Goal: Task Accomplishment & Management: Manage account settings

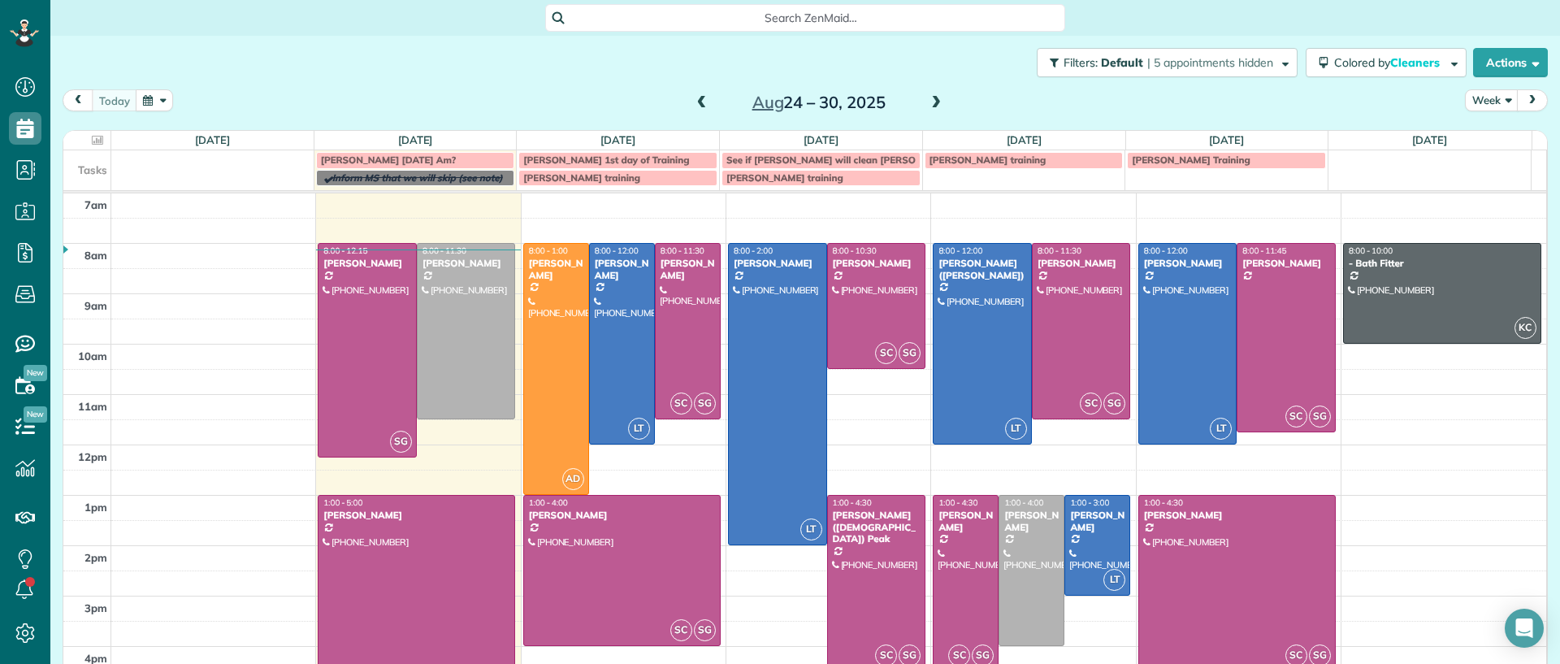
scroll to position [7, 7]
click at [527, 541] on div at bounding box center [622, 571] width 196 height 150
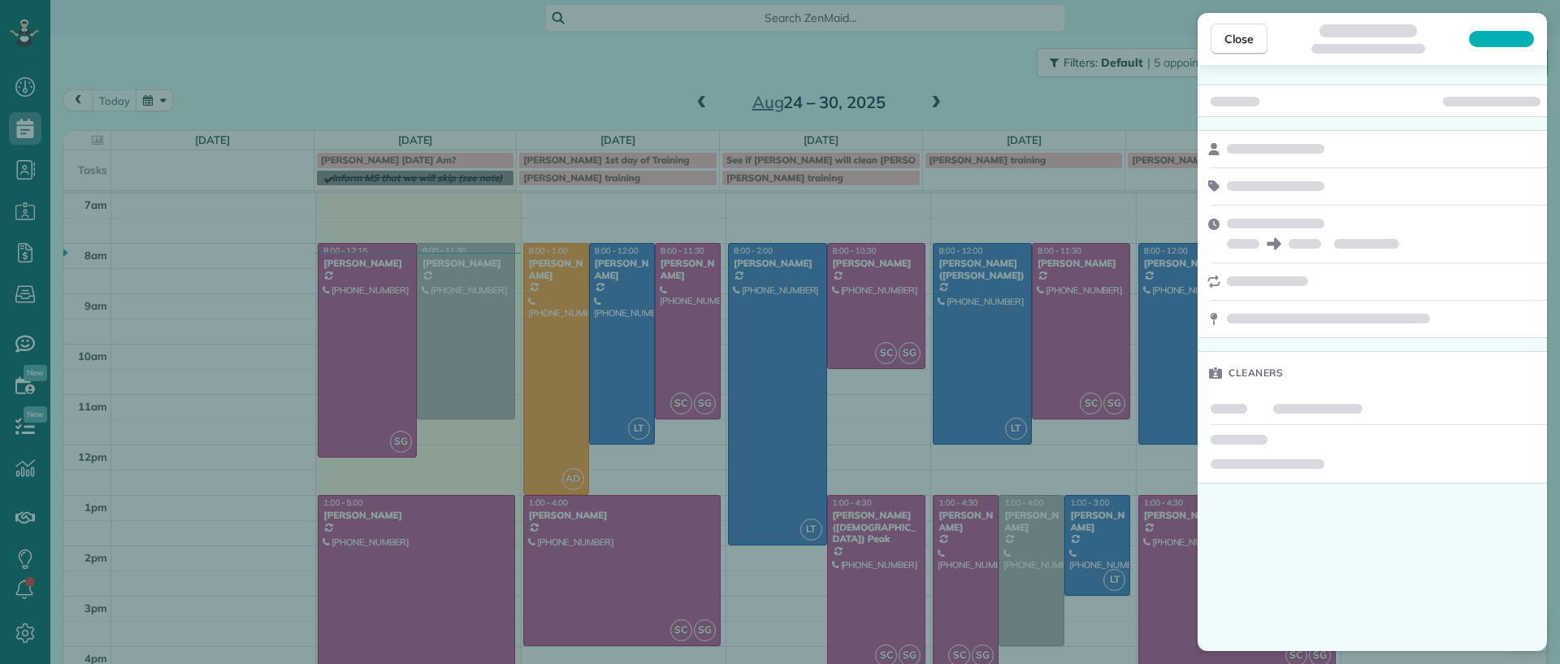
click at [488, 547] on div "Close Cleaners" at bounding box center [780, 332] width 1560 height 664
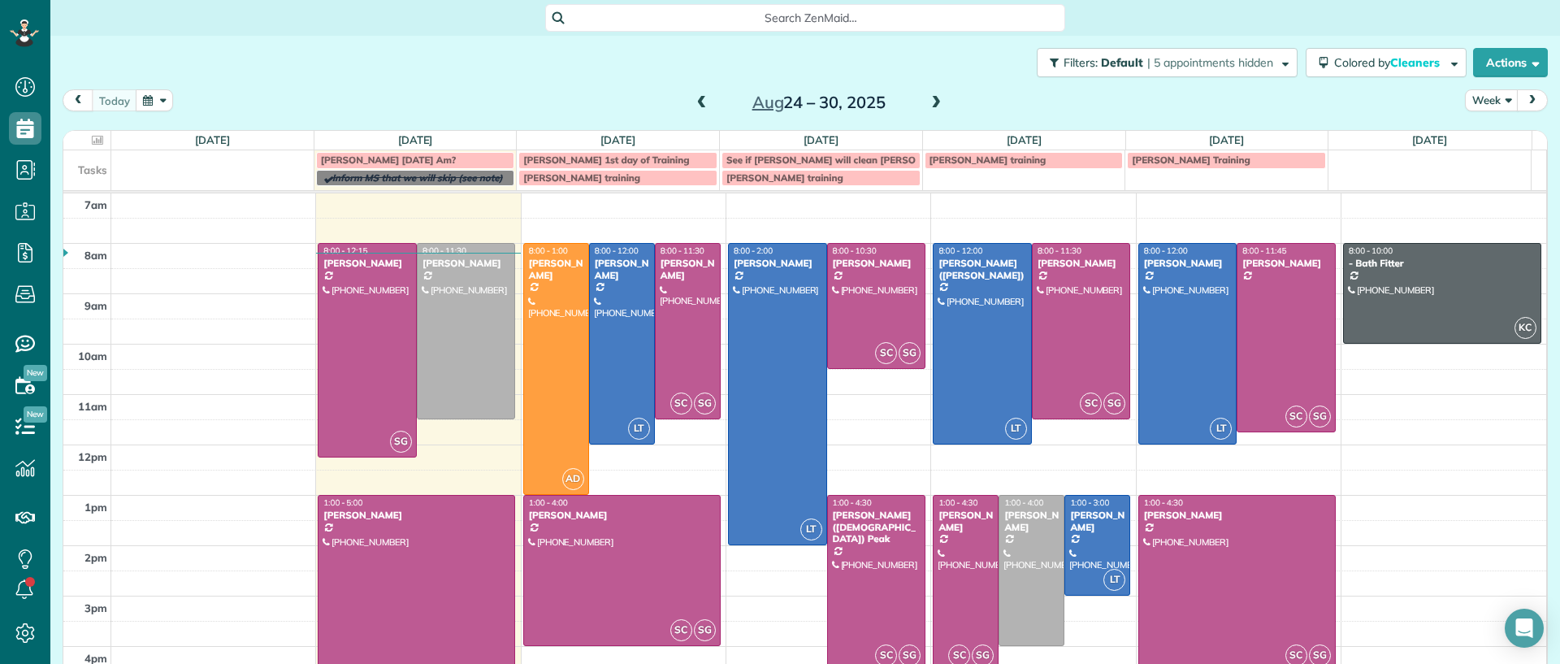
click at [490, 545] on body "Dashboard Scheduling Calendar View List View Dispatch View - Weekly scheduling …" at bounding box center [780, 332] width 1560 height 664
click at [490, 545] on div at bounding box center [417, 596] width 196 height 200
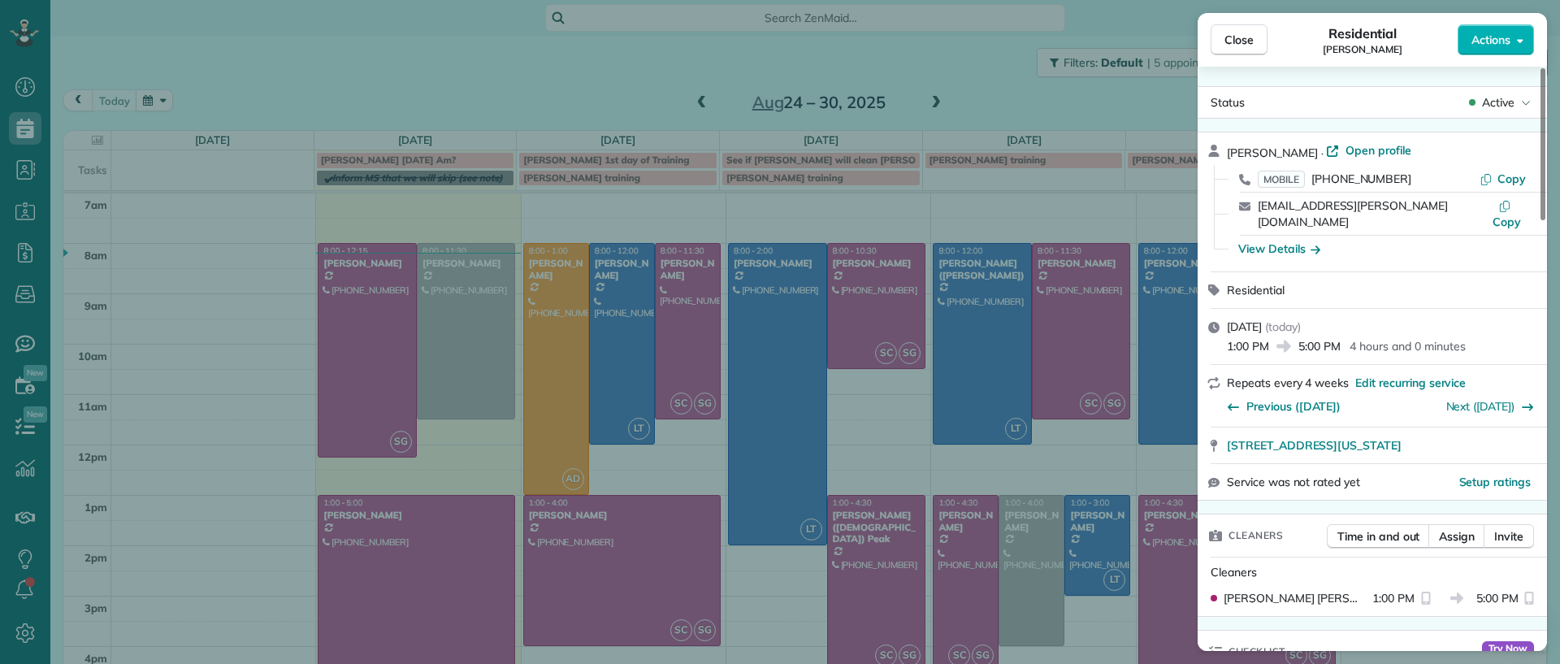
scroll to position [310, 0]
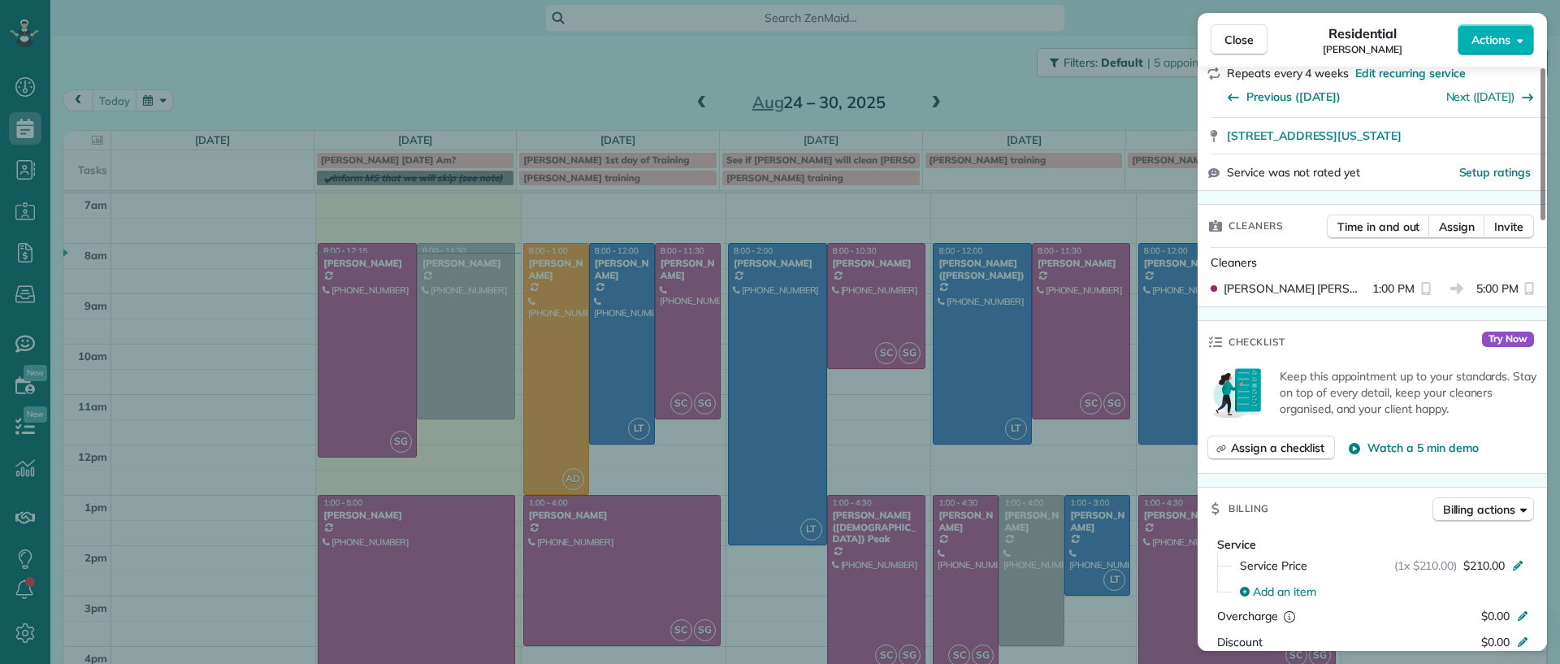
click at [1329, 327] on div "Checklist Try Now" at bounding box center [1372, 342] width 349 height 42
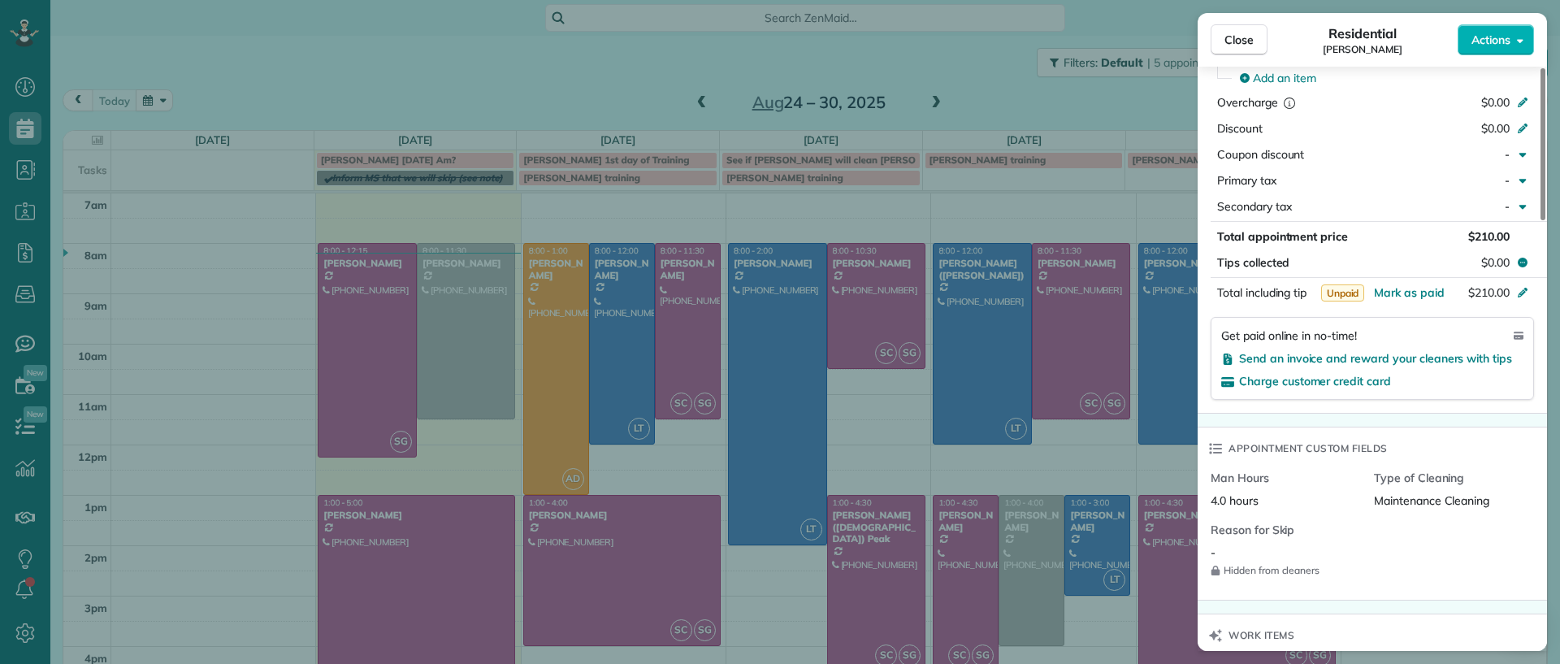
scroll to position [1236, 0]
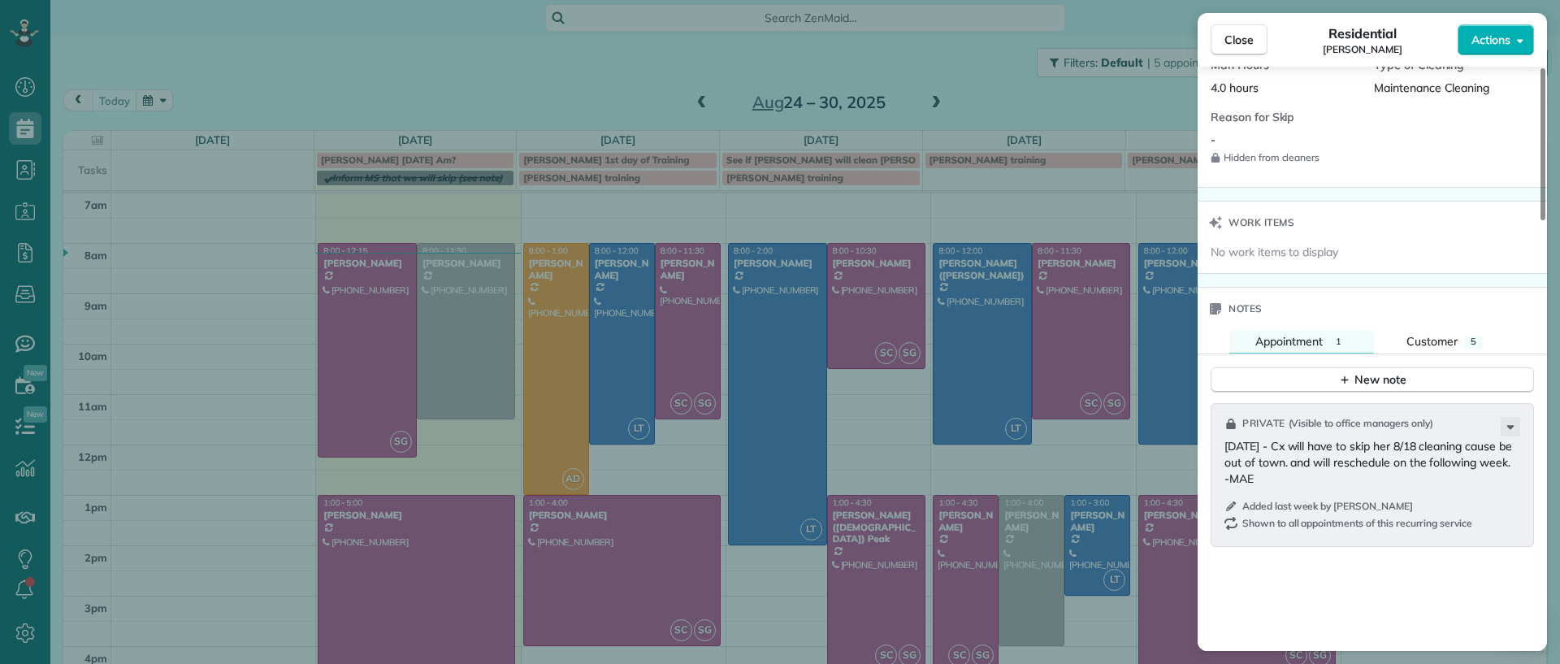
click at [646, 82] on div "Close Residential [PERSON_NAME] Actions Status Active [PERSON_NAME] · Open prof…" at bounding box center [780, 332] width 1560 height 664
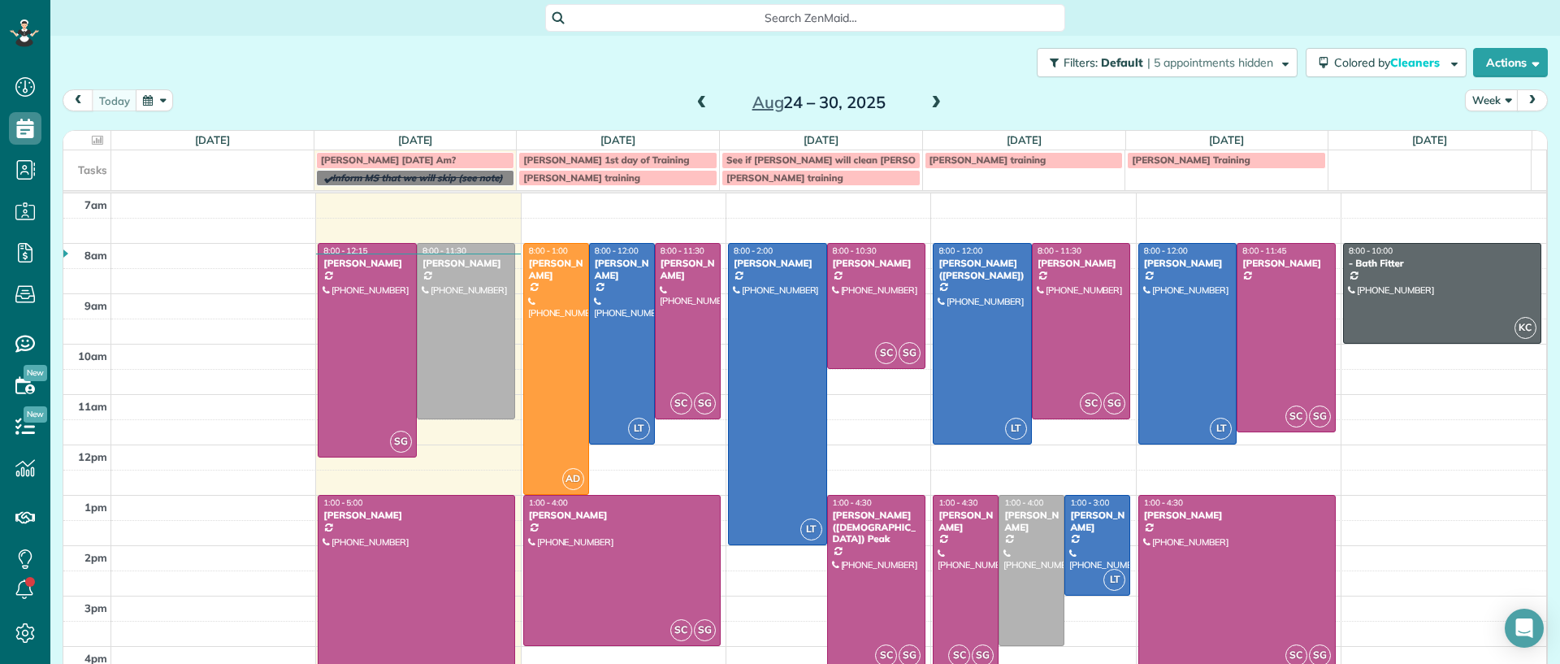
drag, startPoint x: 1501, startPoint y: 86, endPoint x: 1402, endPoint y: 394, distance: 323.6
click at [1402, 394] on td at bounding box center [829, 406] width 1436 height 25
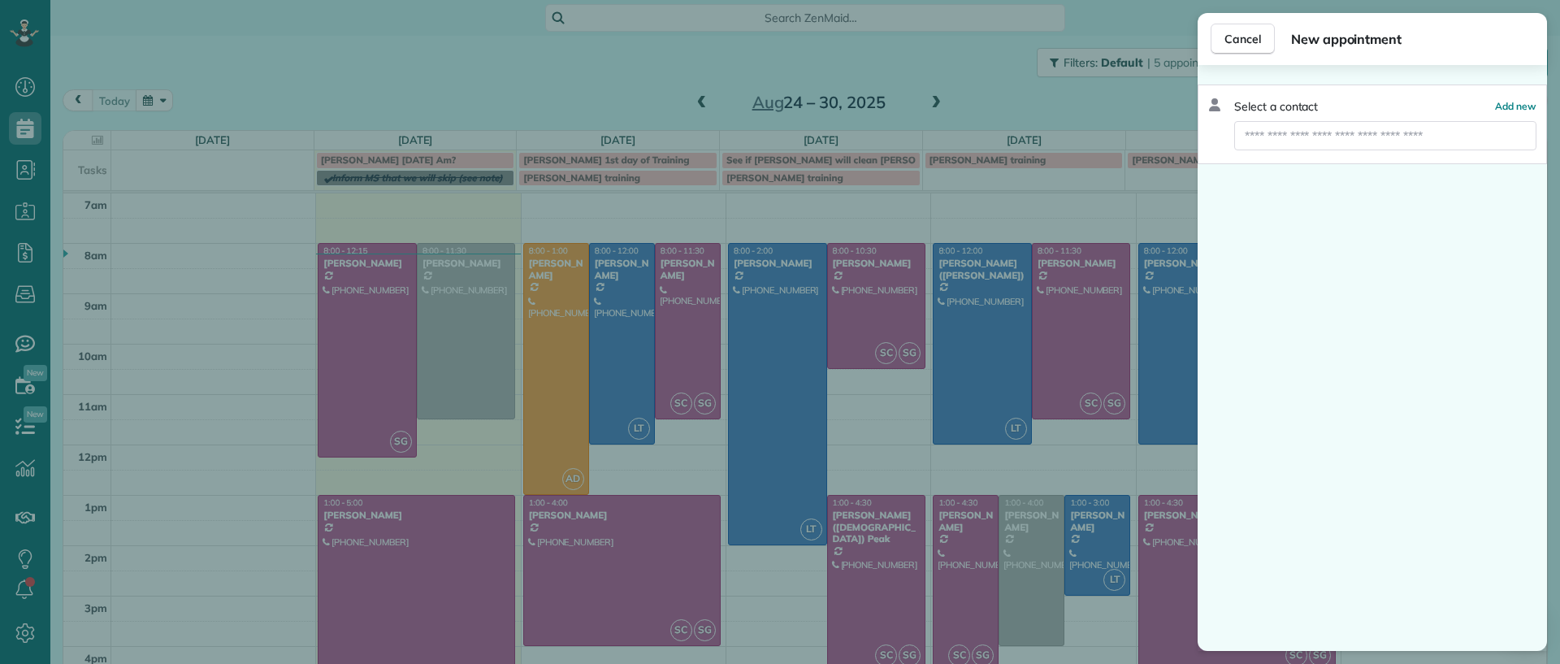
click at [1097, 118] on div "Cancel New appointment Select a contact Add new" at bounding box center [780, 332] width 1560 height 664
